Goal: Task Accomplishment & Management: Complete application form

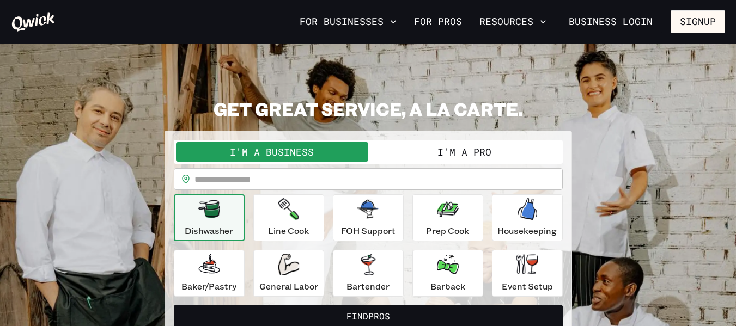
click at [510, 159] on button "I'm a Pro" at bounding box center [464, 152] width 192 height 20
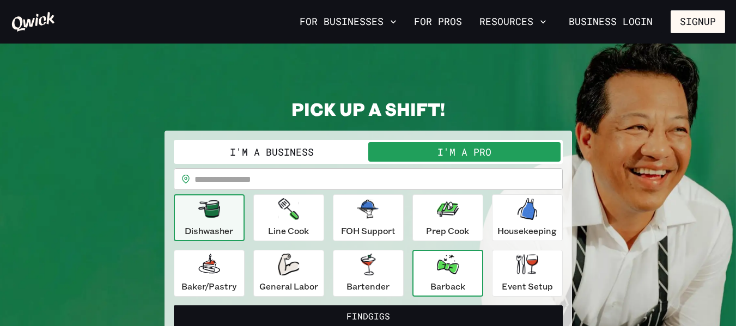
click at [445, 270] on icon "button" at bounding box center [448, 265] width 22 height 20
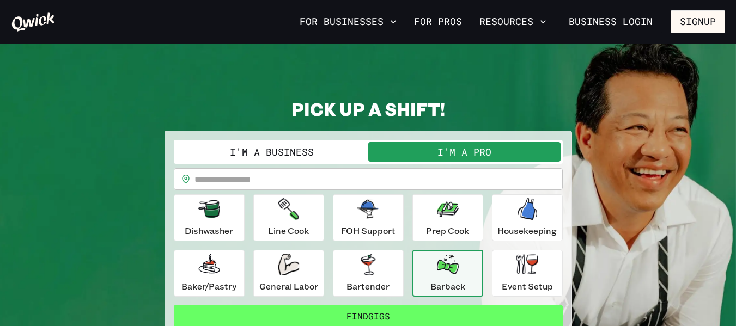
click at [398, 323] on button "Find Gigs" at bounding box center [368, 317] width 389 height 22
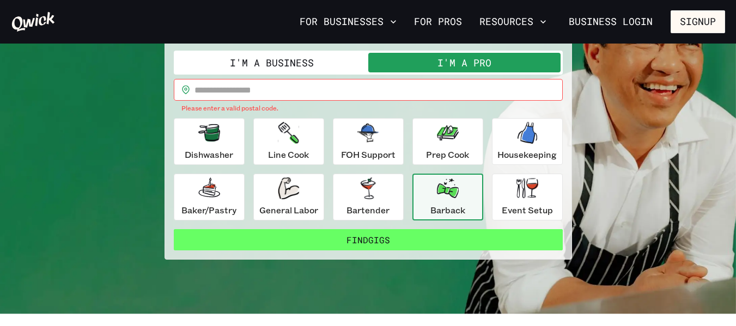
scroll to position [91, 0]
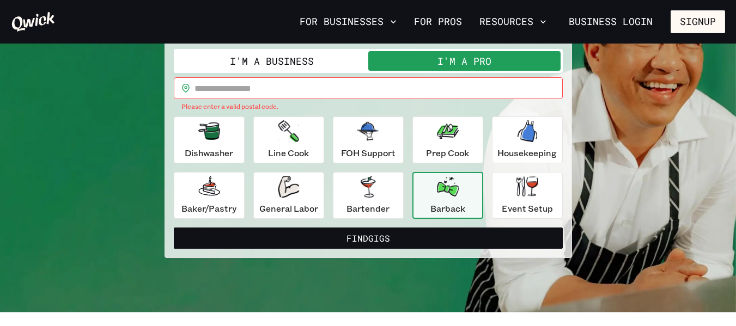
click at [460, 199] on div "Barback" at bounding box center [447, 195] width 35 height 39
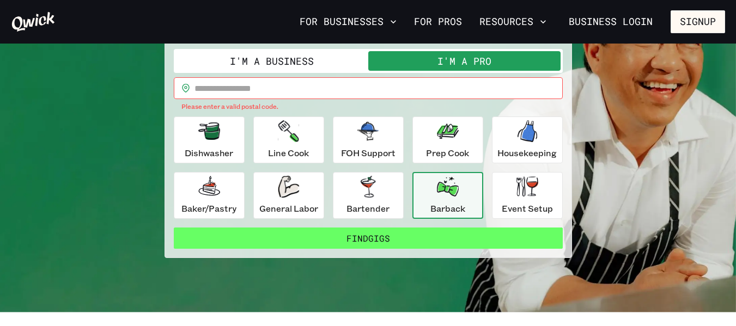
click at [422, 240] on button "Find Gigs" at bounding box center [368, 239] width 389 height 22
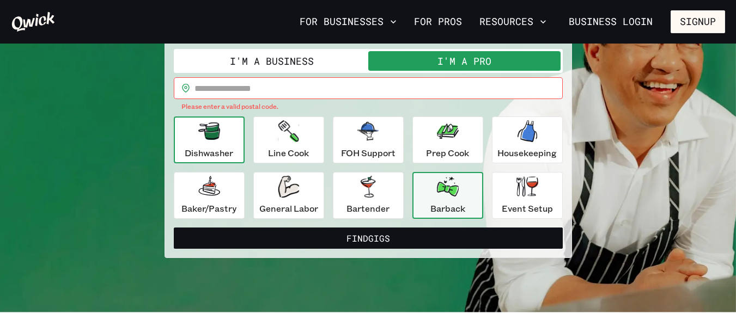
click at [231, 124] on div "Dishwasher" at bounding box center [209, 139] width 48 height 39
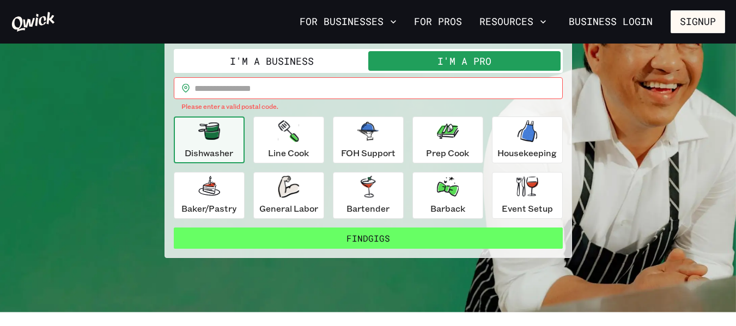
click at [389, 242] on button "Find Gigs" at bounding box center [368, 239] width 389 height 22
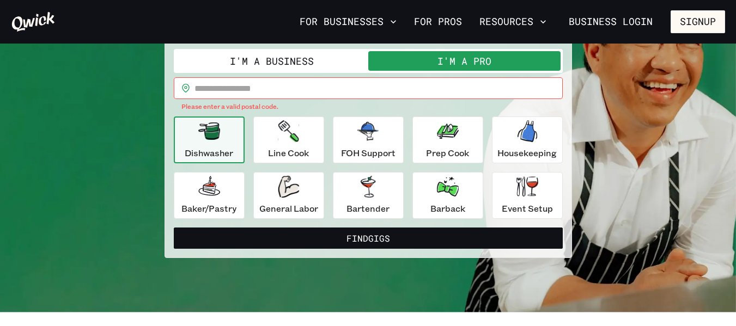
click at [220, 122] on div "Dishwasher" at bounding box center [209, 139] width 48 height 39
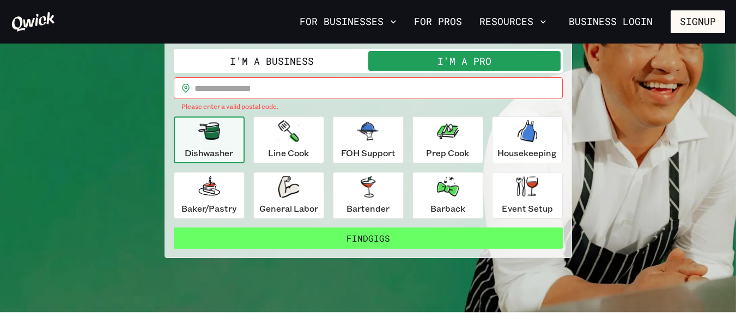
click at [368, 234] on button "Find Gigs" at bounding box center [368, 239] width 389 height 22
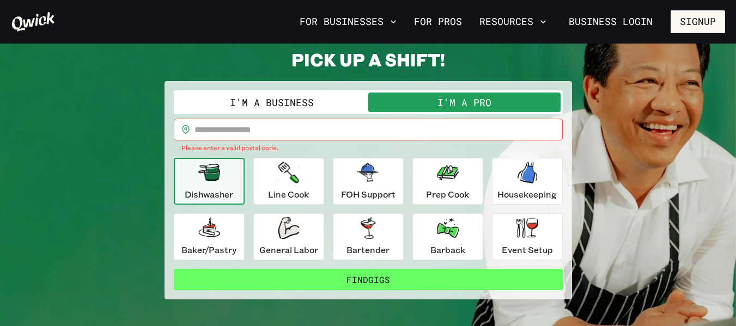
scroll to position [50, 0]
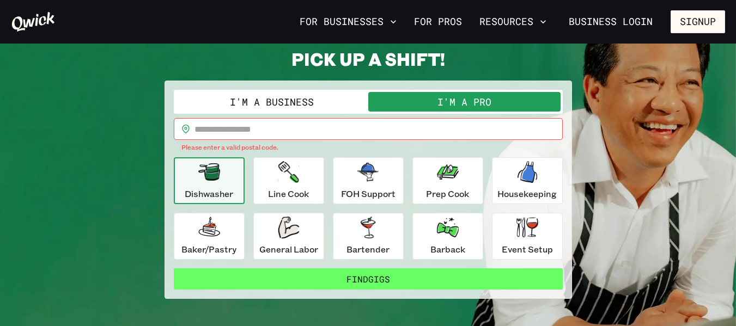
click at [526, 287] on button "Find Gigs" at bounding box center [368, 280] width 389 height 22
click at [399, 287] on button "Find Gigs" at bounding box center [368, 280] width 389 height 22
click at [395, 276] on button "Find Gigs" at bounding box center [368, 280] width 389 height 22
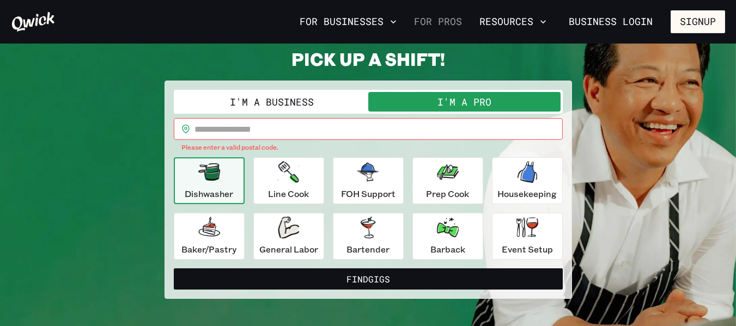
click at [457, 26] on link "For Pros" at bounding box center [438, 22] width 57 height 19
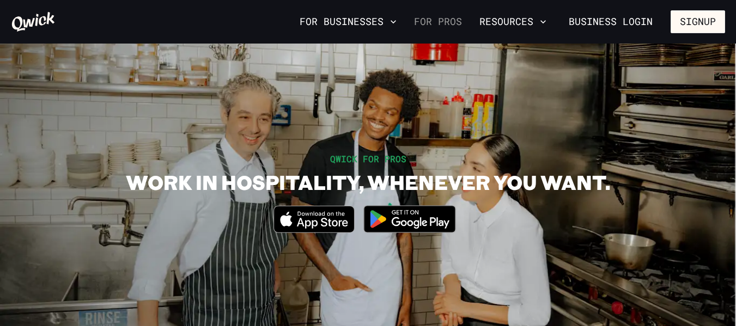
click at [458, 23] on link "For Pros" at bounding box center [438, 22] width 57 height 19
click at [451, 26] on link "For Pros" at bounding box center [438, 22] width 57 height 19
click at [438, 15] on link "For Pros" at bounding box center [438, 22] width 57 height 19
click at [535, 27] on button "Resources" at bounding box center [513, 22] width 76 height 19
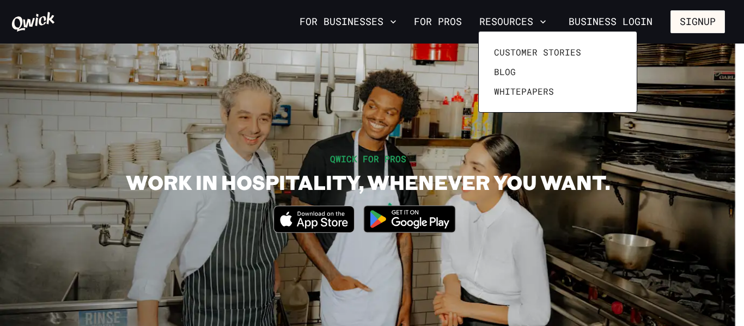
click at [373, 20] on div at bounding box center [372, 163] width 744 height 326
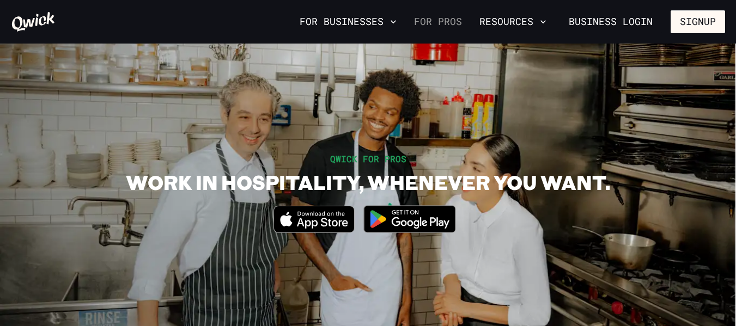
click at [449, 28] on link "For Pros" at bounding box center [438, 22] width 57 height 19
click at [694, 23] on button "Signup" at bounding box center [698, 21] width 54 height 23
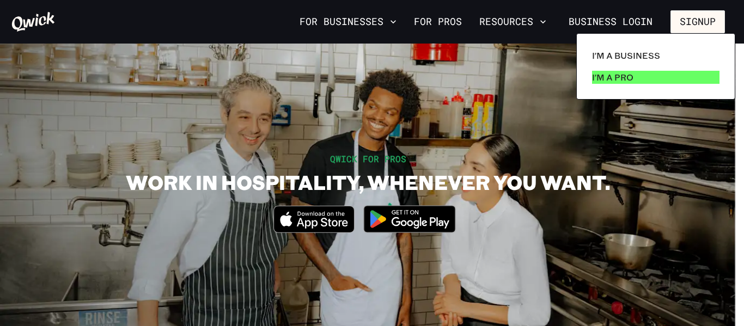
click at [627, 74] on p "I'm a Pro" at bounding box center [612, 77] width 41 height 13
